Goal: Task Accomplishment & Management: Manage account settings

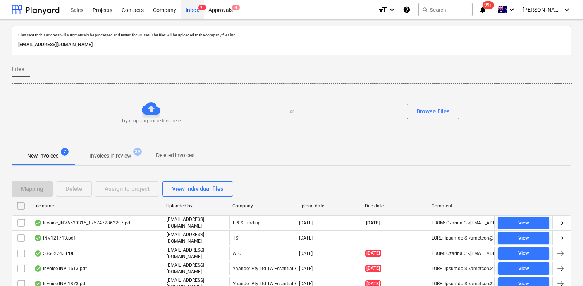
click at [184, 9] on div "Inbox 9+" at bounding box center [192, 10] width 23 height 20
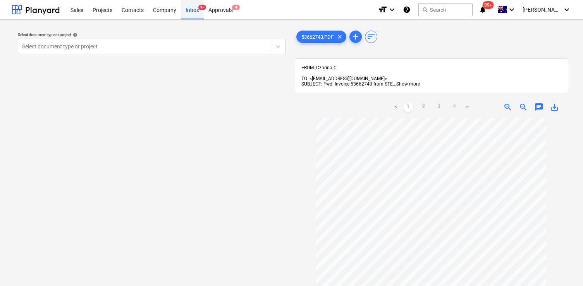
click at [193, 5] on div "Inbox 9+" at bounding box center [192, 10] width 23 height 20
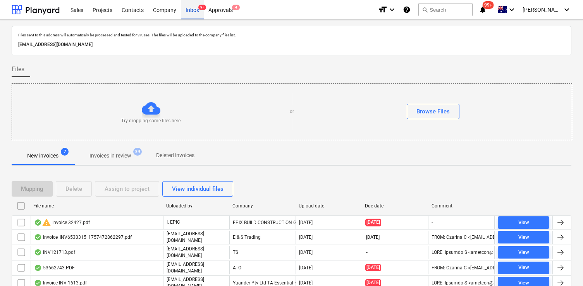
click at [187, 11] on div "Inbox 9+" at bounding box center [192, 10] width 23 height 20
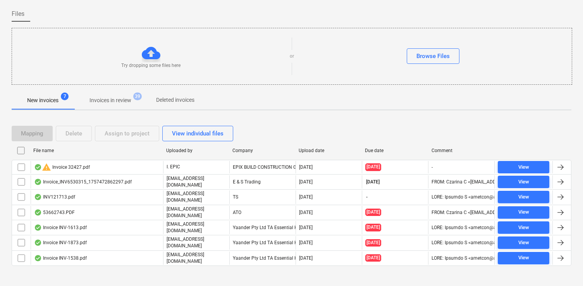
scroll to position [58, 0]
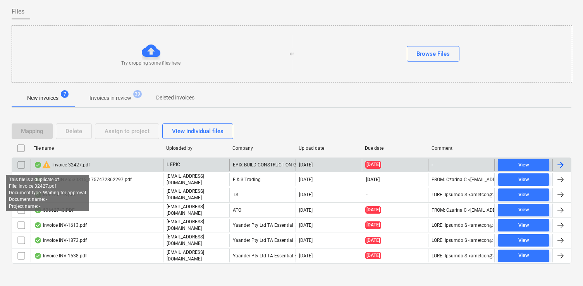
click at [46, 164] on span "warning" at bounding box center [46, 164] width 9 height 9
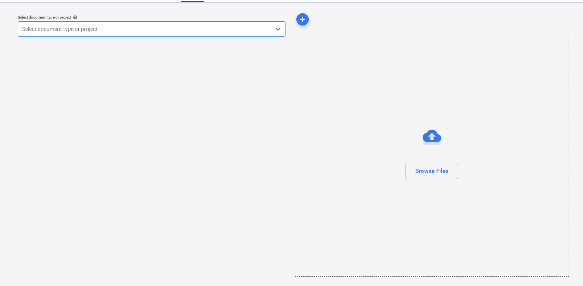
scroll to position [17, 0]
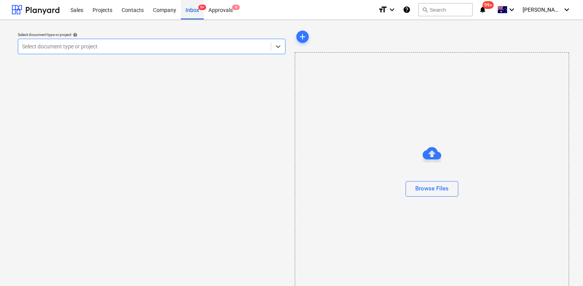
click at [195, 6] on div "Inbox 9+" at bounding box center [192, 10] width 23 height 20
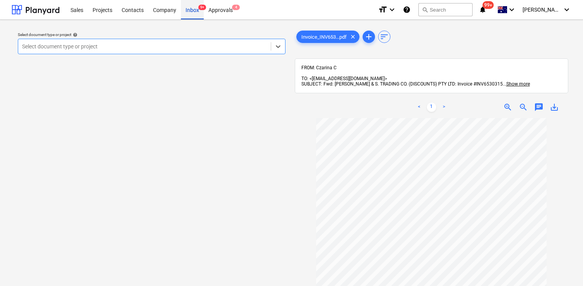
click at [196, 11] on div "Inbox 9+" at bounding box center [192, 10] width 23 height 20
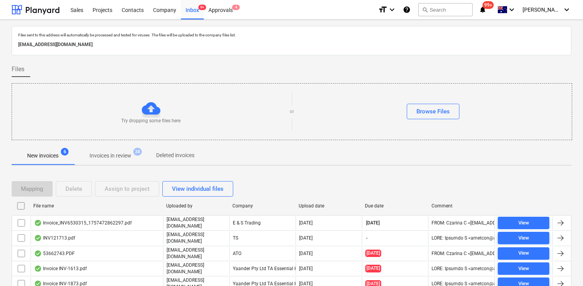
scroll to position [43, 0]
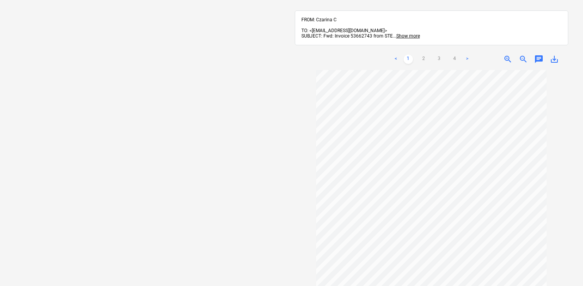
scroll to position [63, 0]
click at [467, 55] on link ">" at bounding box center [467, 59] width 9 height 9
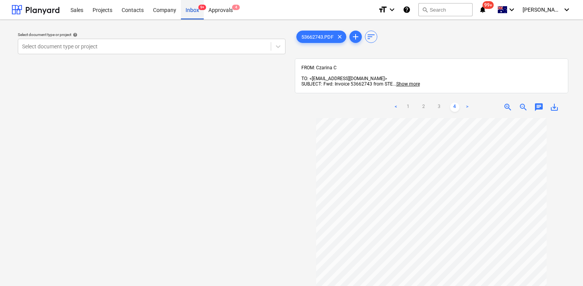
click at [188, 15] on div "Inbox 9+" at bounding box center [192, 10] width 23 height 20
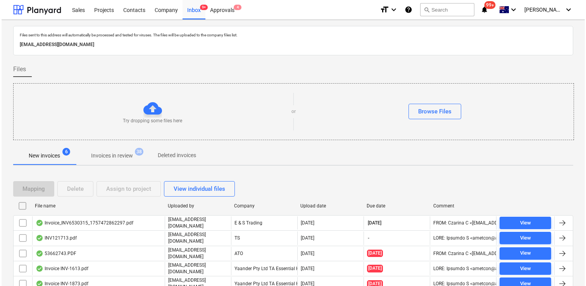
scroll to position [43, 0]
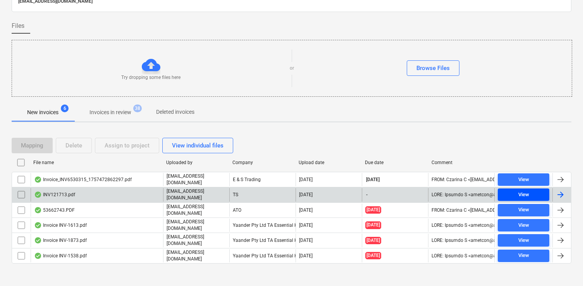
click at [499, 193] on button "View" at bounding box center [524, 195] width 52 height 12
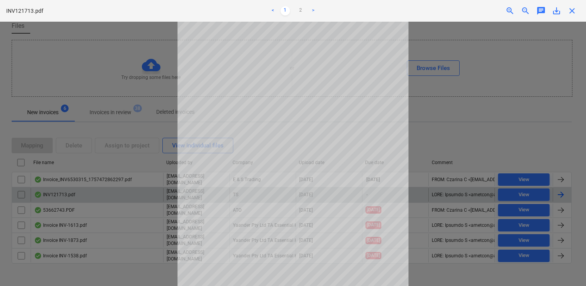
click at [122, 114] on div at bounding box center [293, 154] width 586 height 265
click at [89, 168] on div at bounding box center [293, 154] width 586 height 265
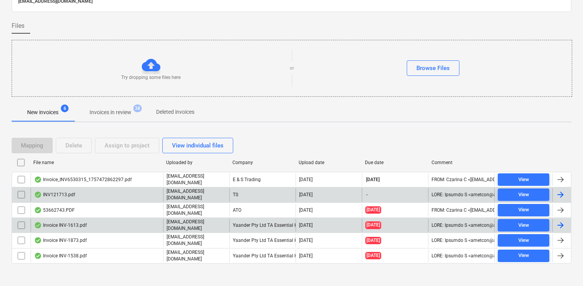
click at [22, 221] on input "checkbox" at bounding box center [21, 225] width 12 height 12
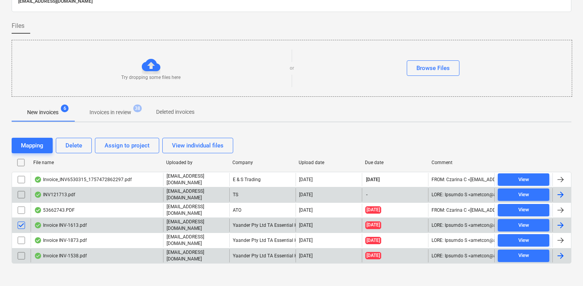
click at [21, 251] on input "checkbox" at bounding box center [21, 256] width 12 height 12
click at [81, 143] on div "Delete" at bounding box center [73, 146] width 17 height 10
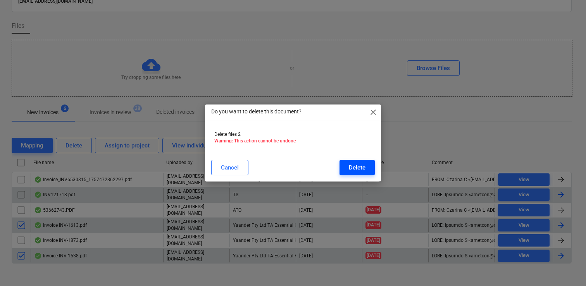
click at [366, 171] on button "Delete" at bounding box center [356, 167] width 35 height 15
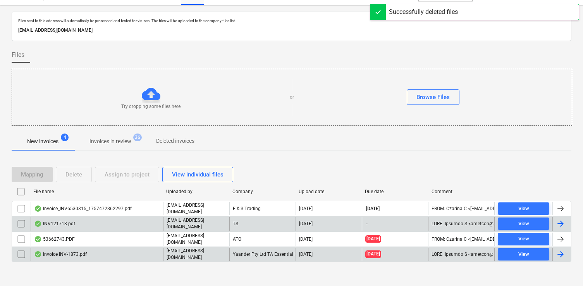
scroll to position [15, 0]
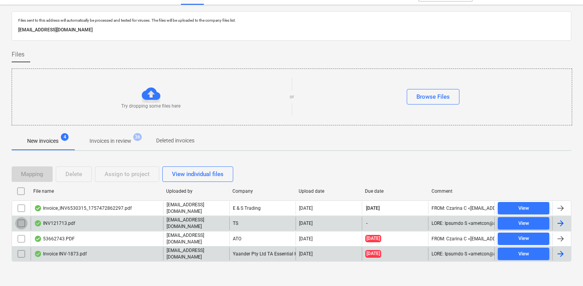
click at [21, 224] on input "checkbox" at bounding box center [21, 223] width 12 height 12
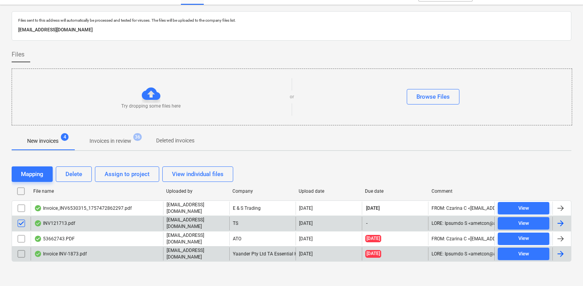
click at [22, 222] on input "checkbox" at bounding box center [21, 223] width 12 height 12
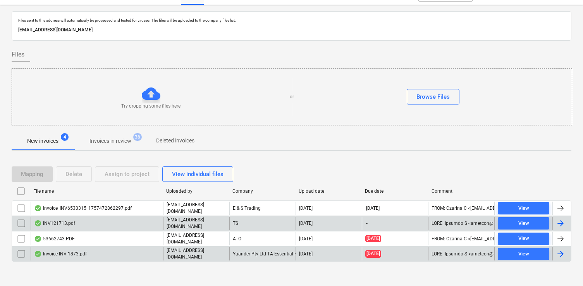
click at [20, 253] on input "checkbox" at bounding box center [21, 254] width 12 height 12
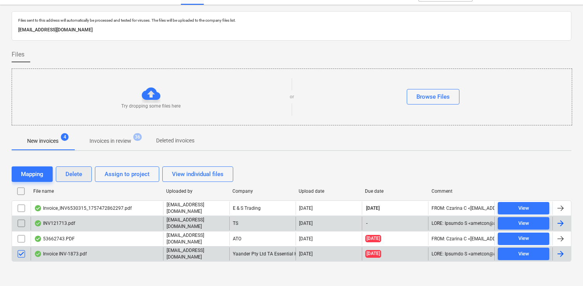
click at [79, 176] on div "Delete" at bounding box center [73, 174] width 17 height 10
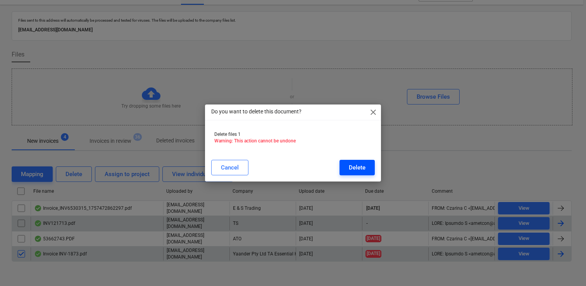
click at [345, 163] on button "Delete" at bounding box center [356, 167] width 35 height 15
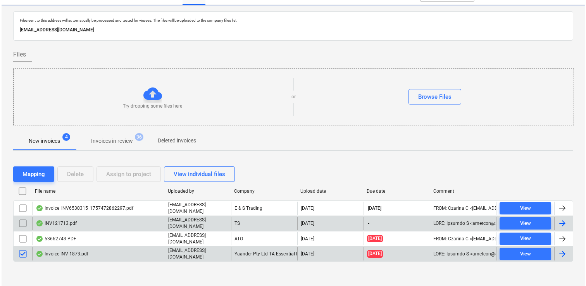
scroll to position [0, 0]
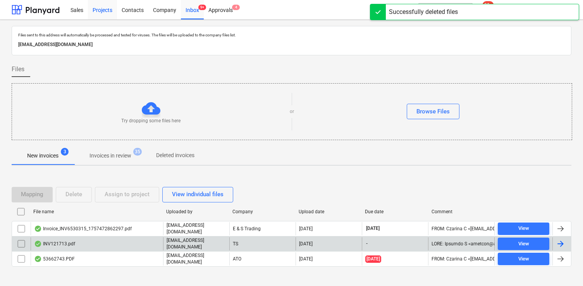
click at [104, 7] on div "Projects" at bounding box center [102, 10] width 29 height 20
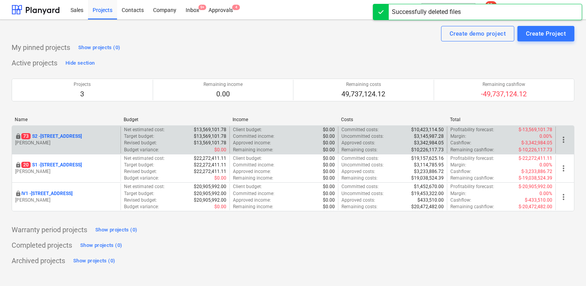
click at [74, 139] on p "73 S2 - 76 Beach Rd, Sandringham" at bounding box center [51, 136] width 60 height 7
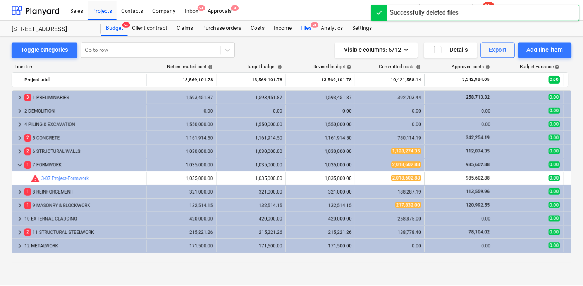
scroll to position [33, 0]
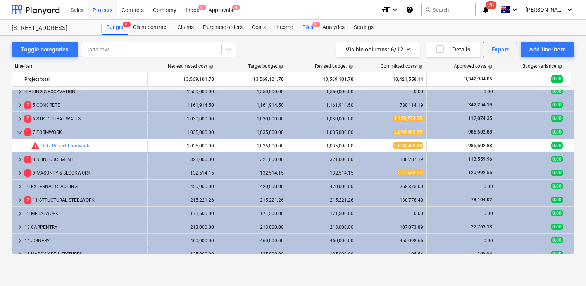
click at [308, 27] on div "Files 9+" at bounding box center [308, 27] width 20 height 15
